Goal: Information Seeking & Learning: Check status

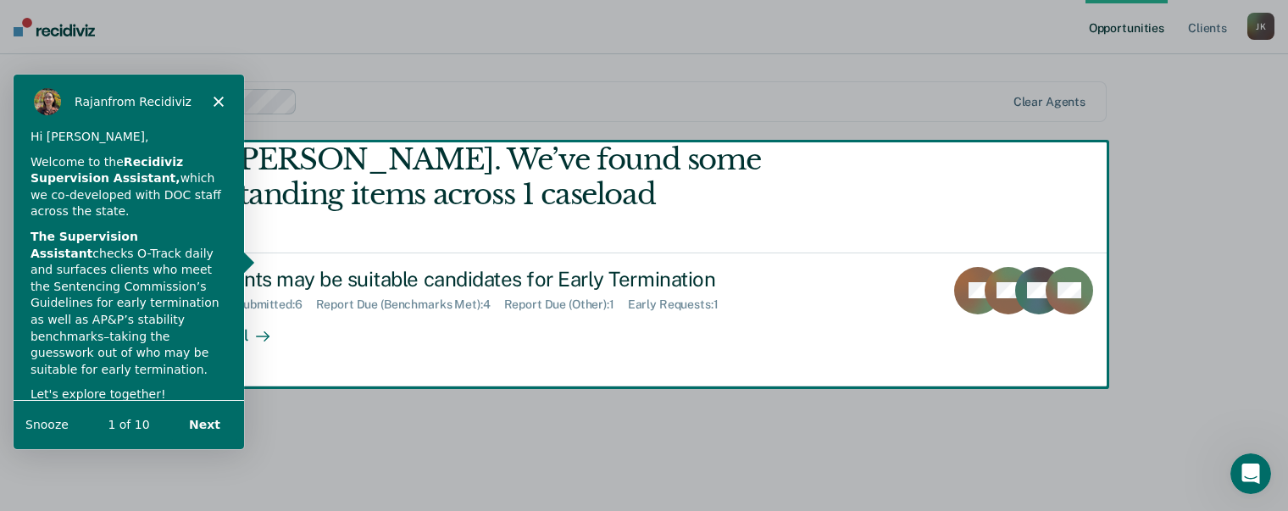
click at [207, 423] on button "Next" at bounding box center [203, 424] width 65 height 35
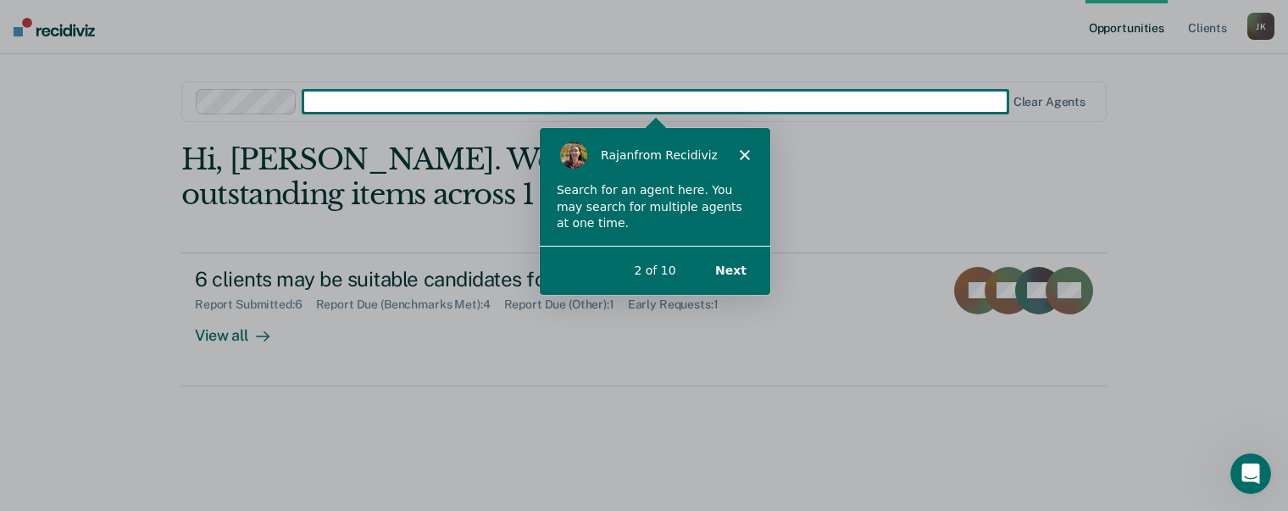
click at [731, 266] on button "Next" at bounding box center [730, 269] width 65 height 35
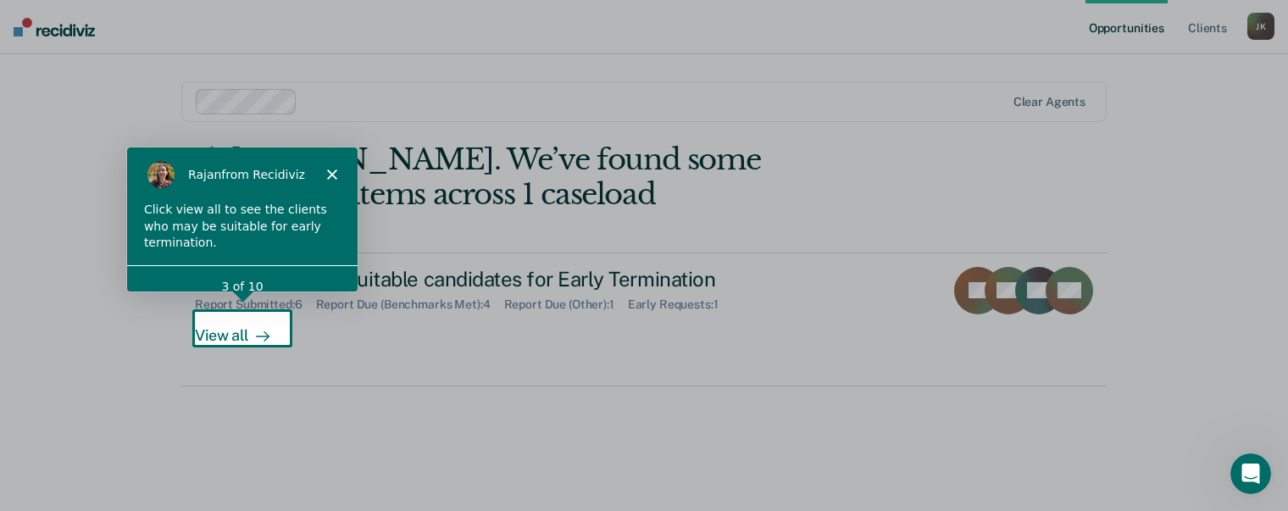
click at [328, 173] on icon "Close" at bounding box center [331, 174] width 10 height 10
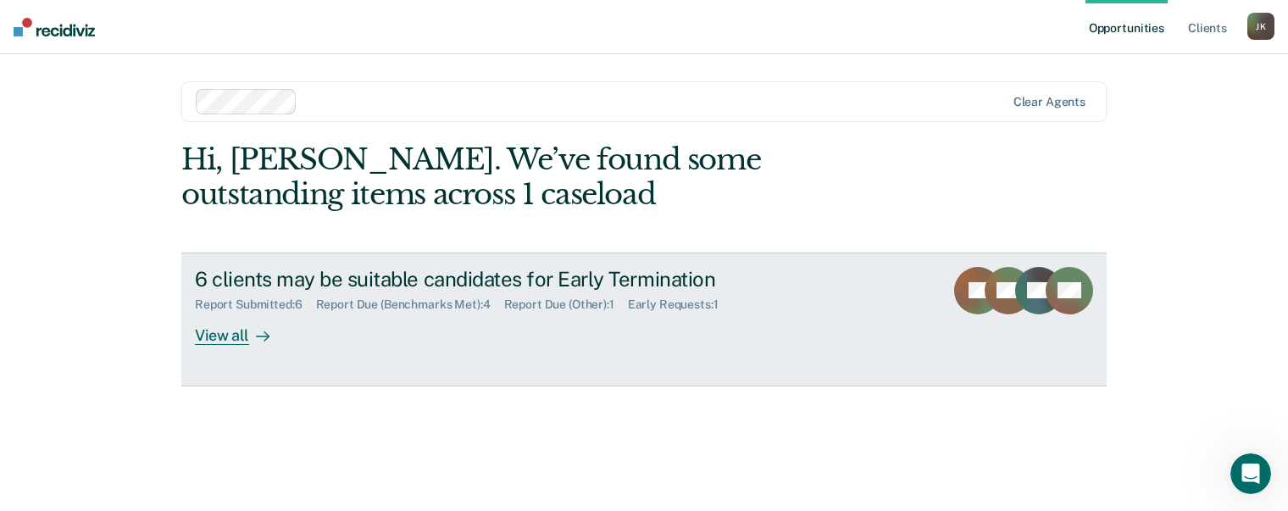
click at [212, 340] on div "View all" at bounding box center [242, 328] width 95 height 33
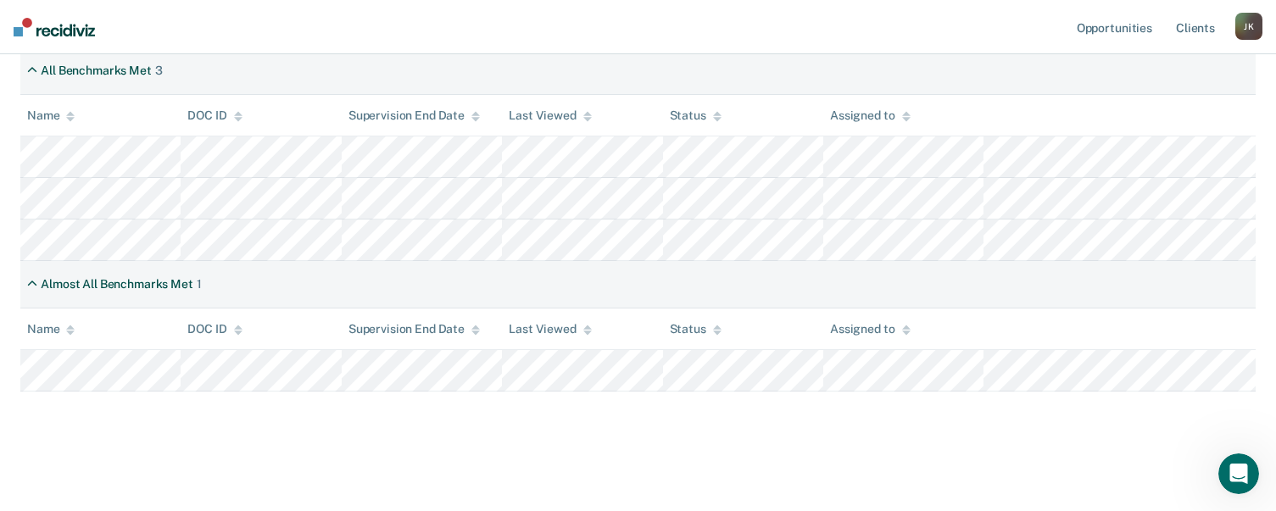
scroll to position [357, 0]
